Goal: Check status

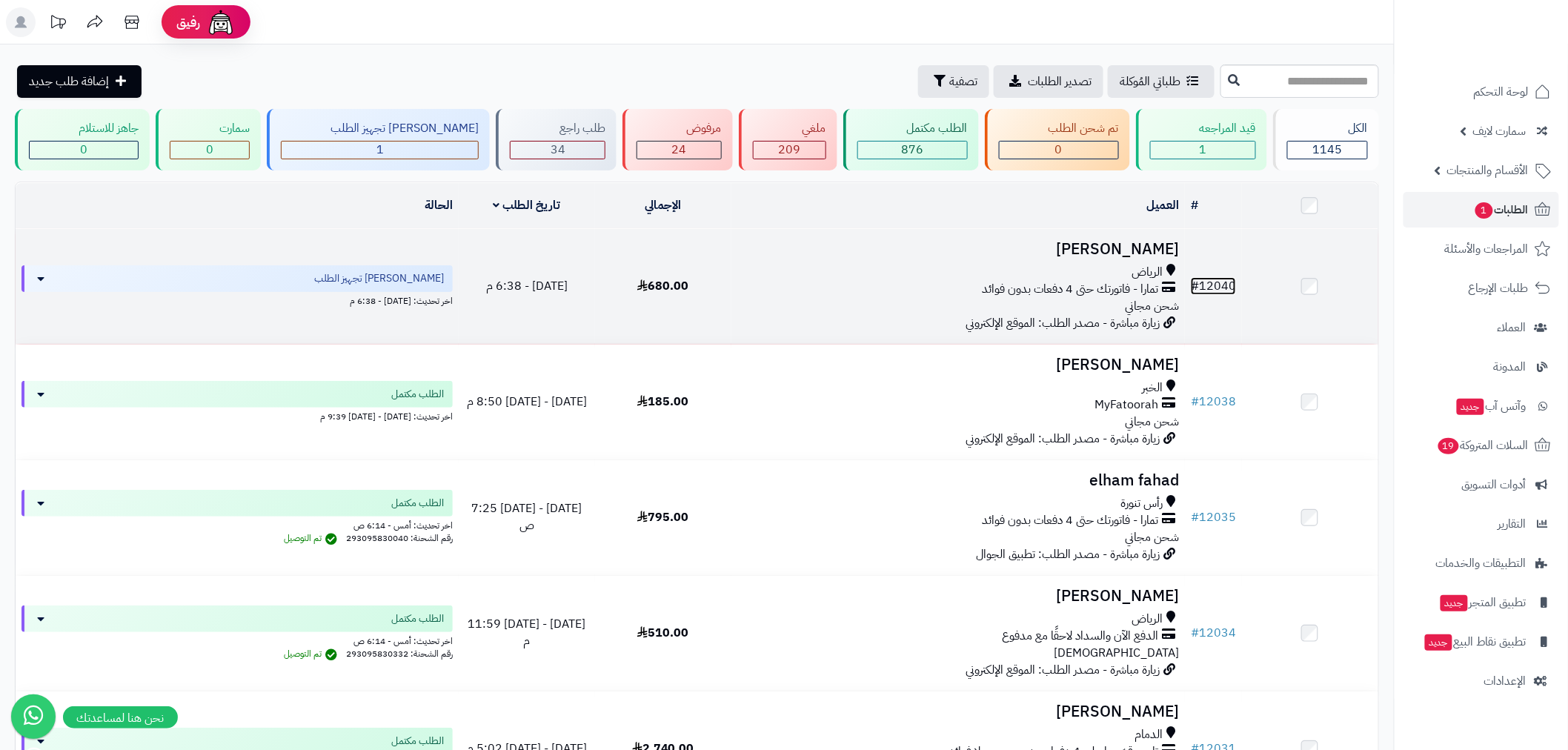
click at [1208, 281] on link "# 12040" at bounding box center [1214, 286] width 45 height 18
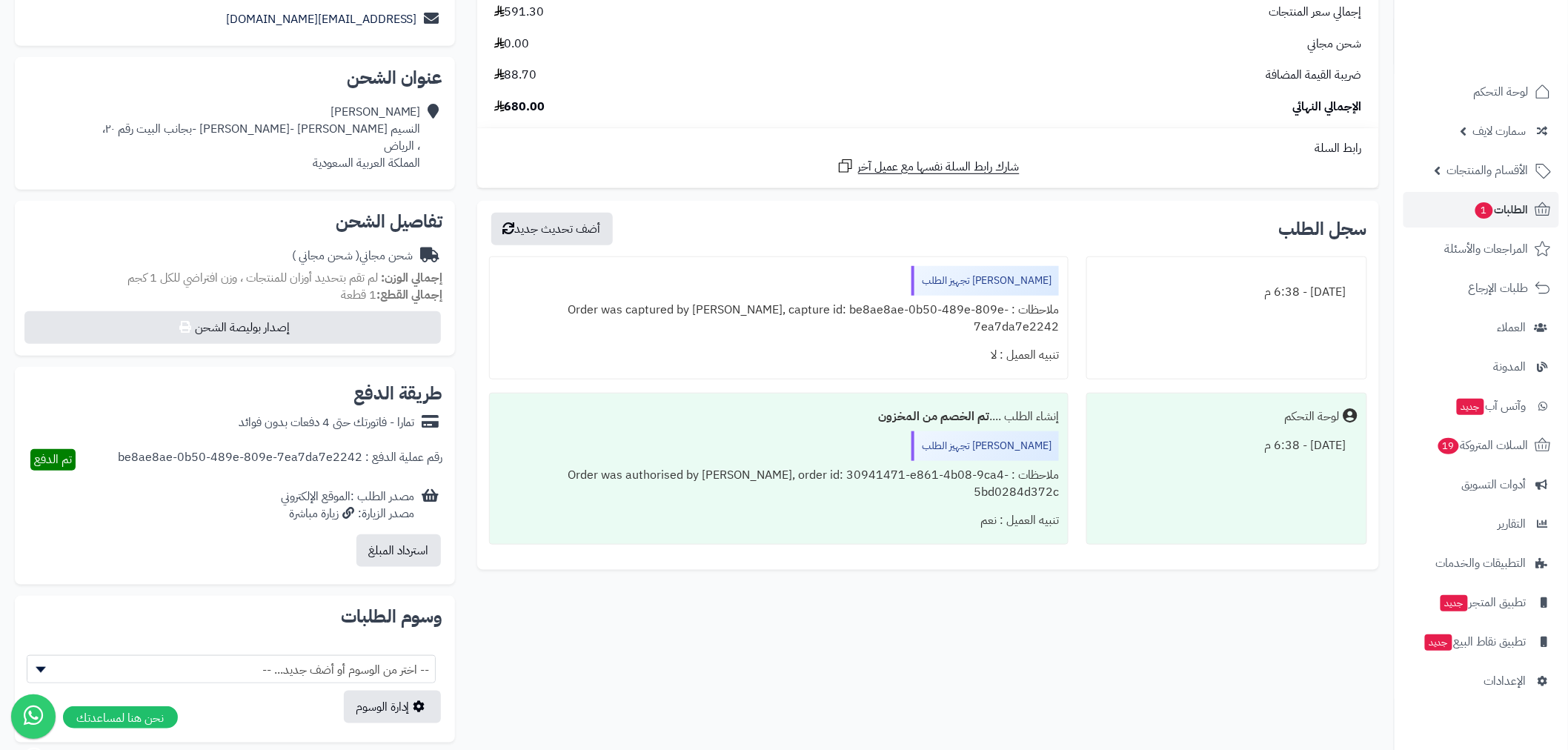
scroll to position [549, 0]
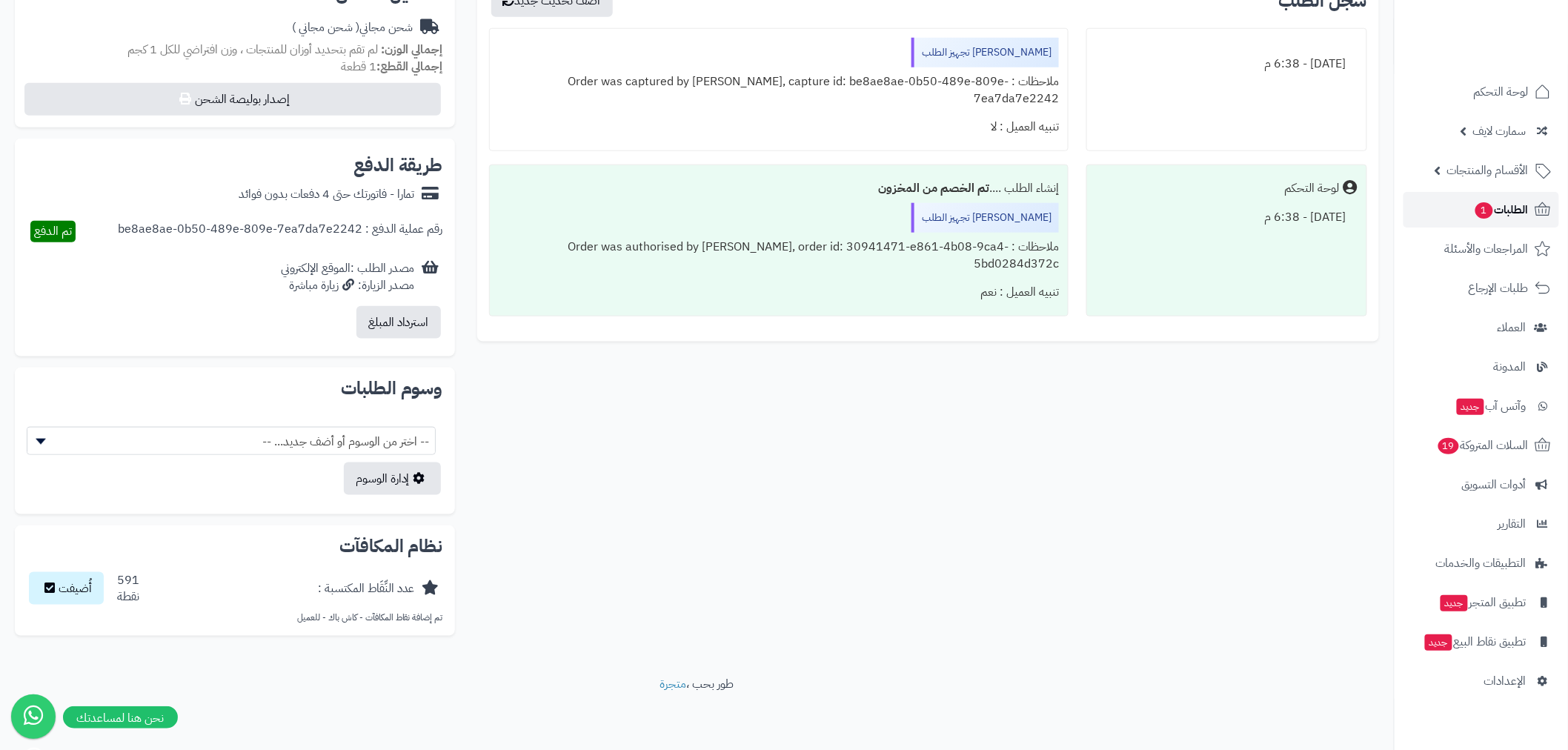
click at [1498, 217] on span "الطلبات 1" at bounding box center [1501, 209] width 55 height 21
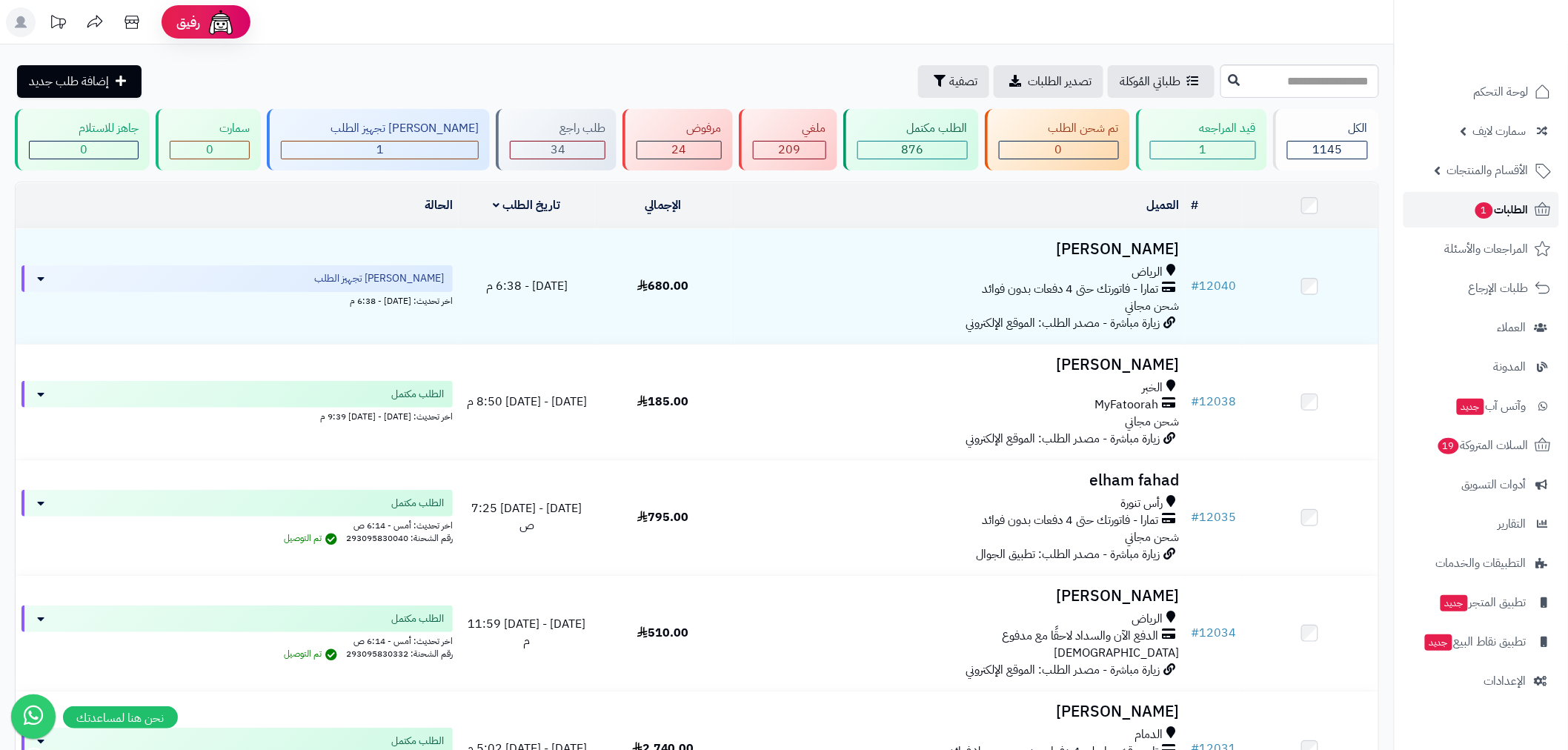
click at [1465, 210] on link "الطلبات 1" at bounding box center [1482, 210] width 156 height 35
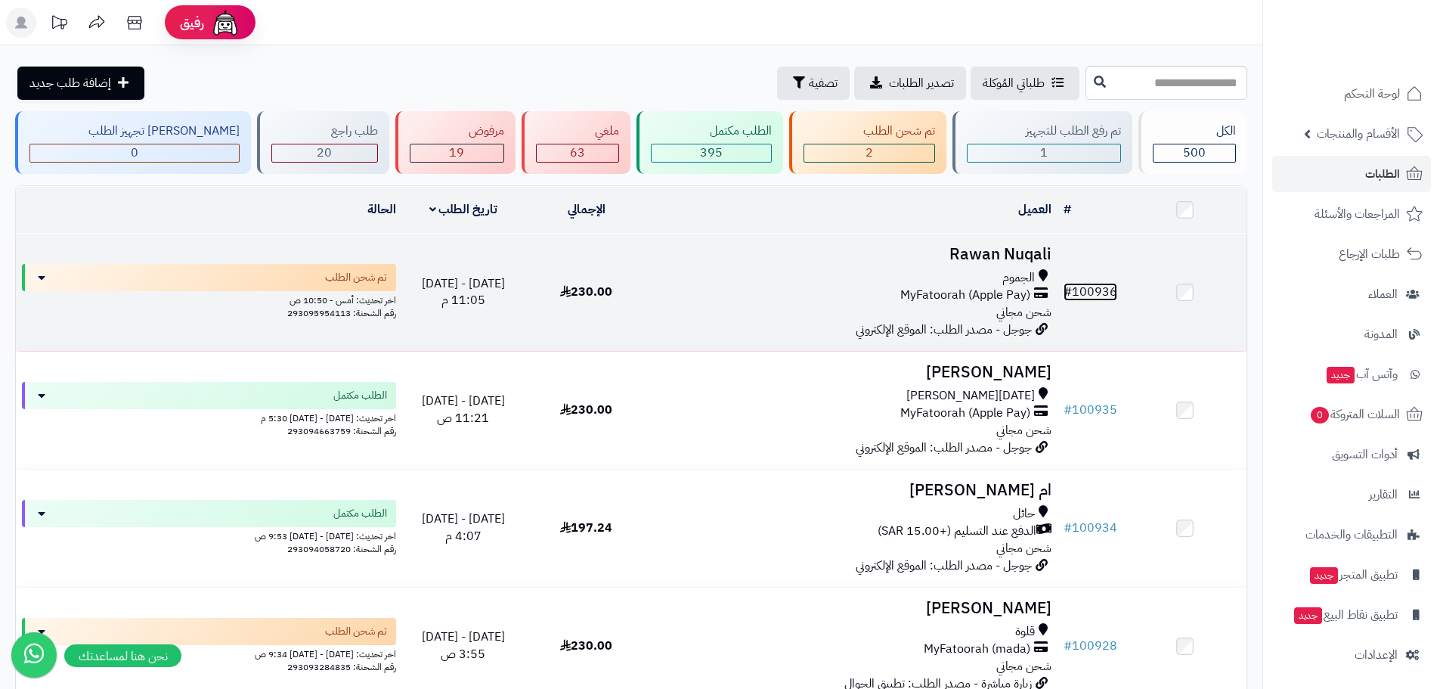
click at [1104, 290] on link "# 100936" at bounding box center [1091, 292] width 54 height 18
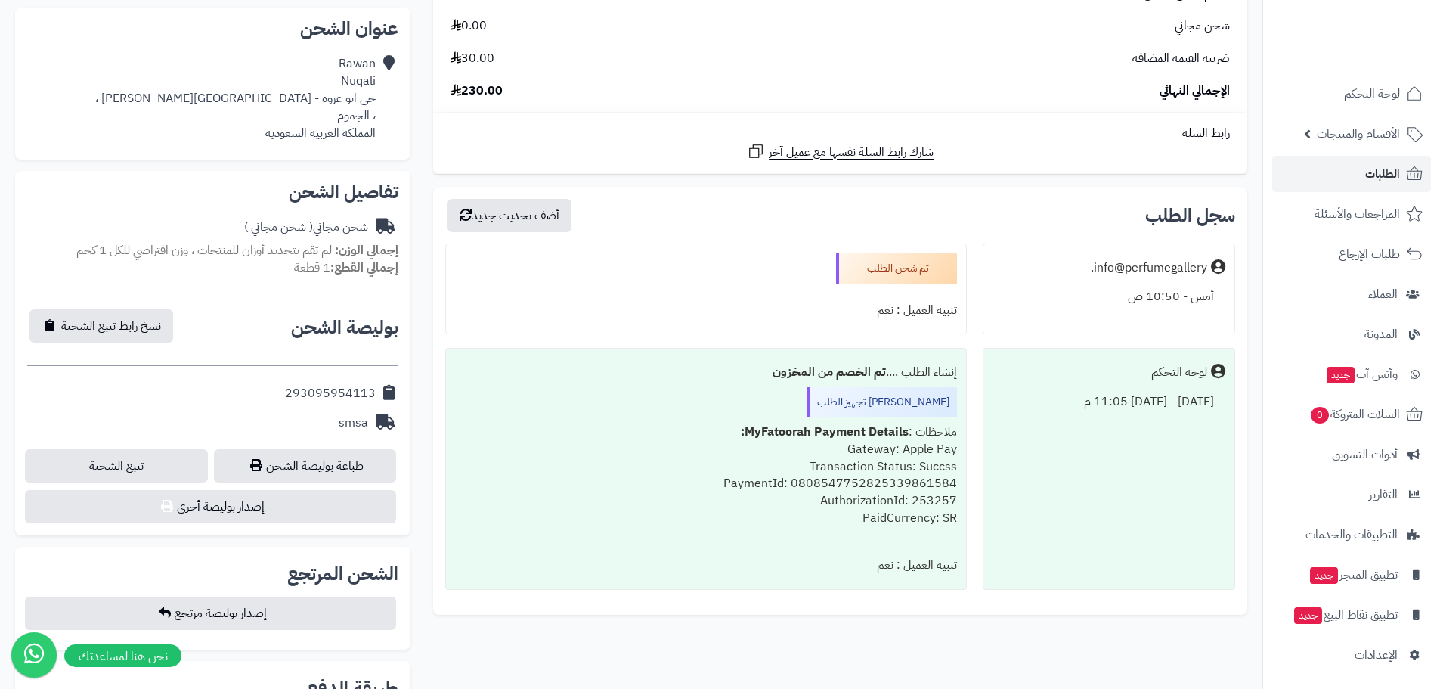
scroll to position [353, 0]
